Goal: Task Accomplishment & Management: Manage account settings

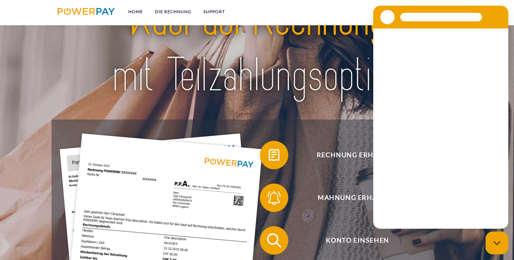
scroll to position [102, 0]
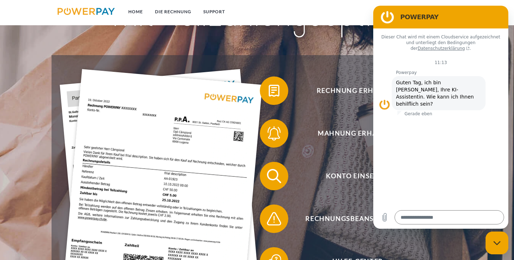
click at [501, 244] on div "Messaging-Fenster schließen" at bounding box center [496, 242] width 21 height 21
type textarea "*"
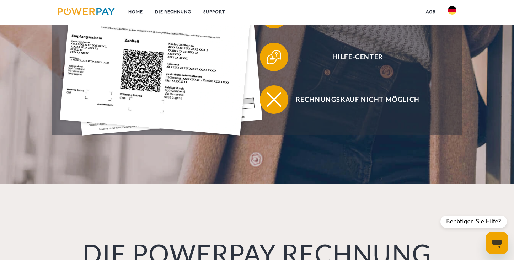
scroll to position [0, 0]
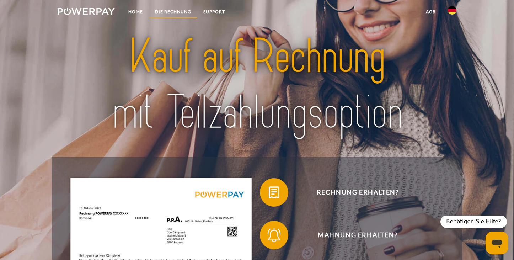
click at [180, 14] on link "DIE RECHNUNG" at bounding box center [173, 11] width 48 height 13
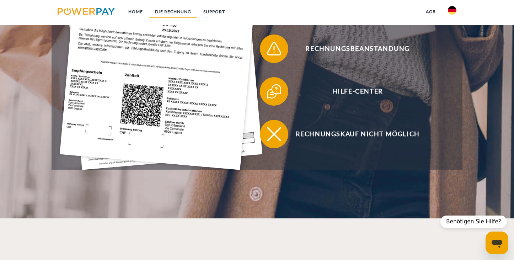
scroll to position [235, 0]
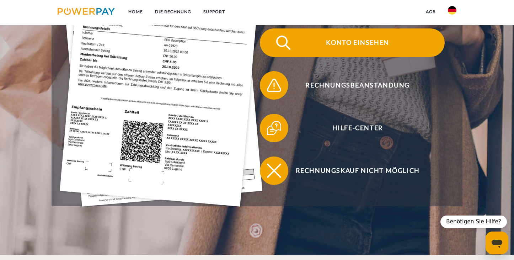
click at [361, 43] on span "Konto einsehen" at bounding box center [357, 42] width 174 height 28
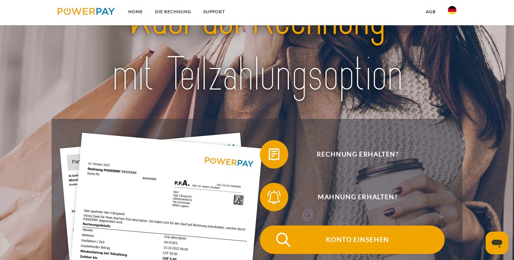
scroll to position [47, 0]
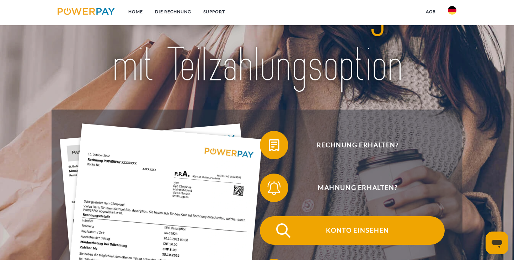
click at [356, 231] on span "Konto einsehen" at bounding box center [357, 230] width 174 height 28
